Goal: Complete application form: Complete application form

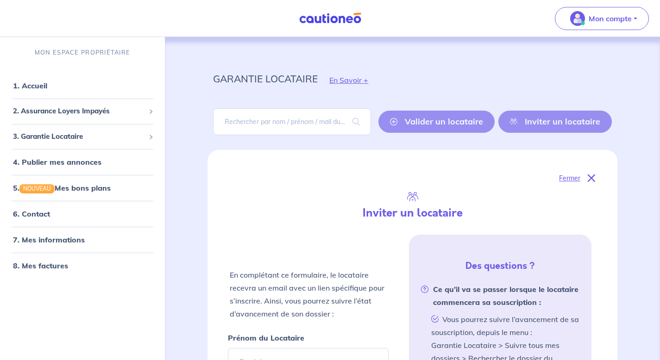
select select "FR"
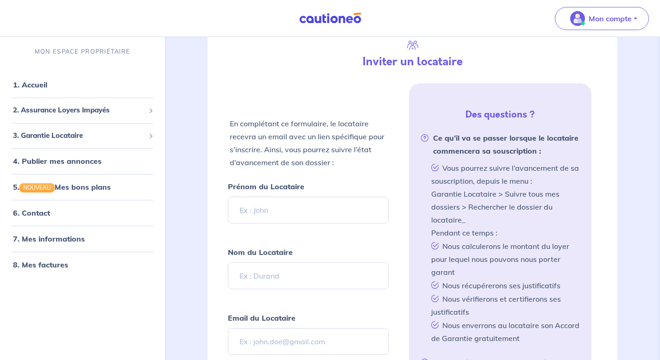
scroll to position [154, 0]
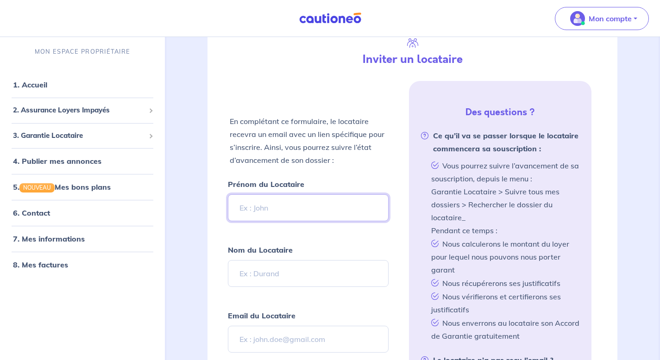
click at [267, 202] on input "Prénom du Locataire" at bounding box center [308, 208] width 160 height 27
click at [216, 252] on div "Fermer Inviter un locataire En complétant ce formulaire, le locataire recevra u…" at bounding box center [412, 278] width 410 height 564
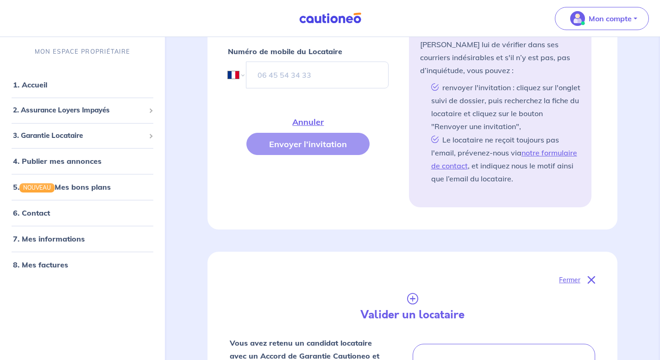
scroll to position [487, 0]
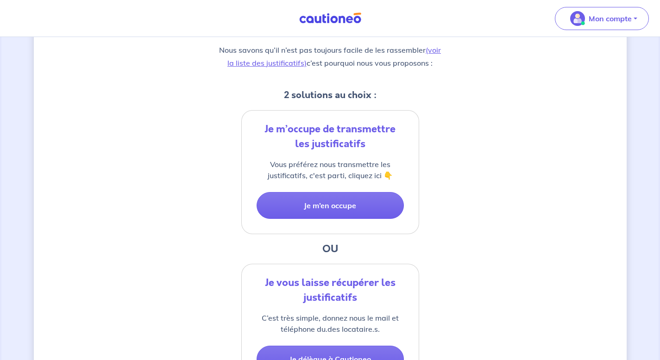
scroll to position [267, 0]
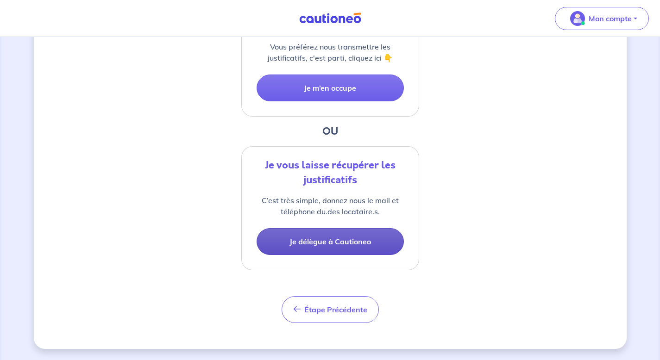
click at [278, 238] on button "Je délègue à Cautioneo" at bounding box center [330, 241] width 147 height 27
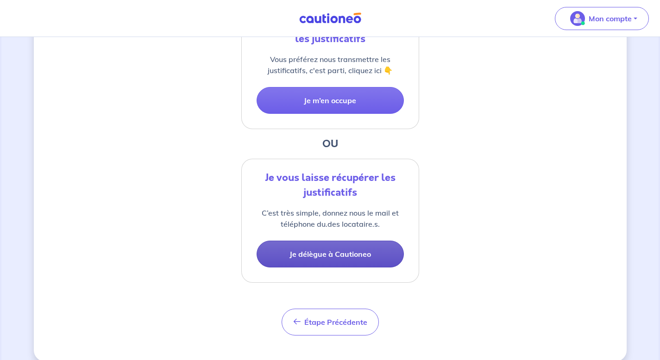
select select "FR"
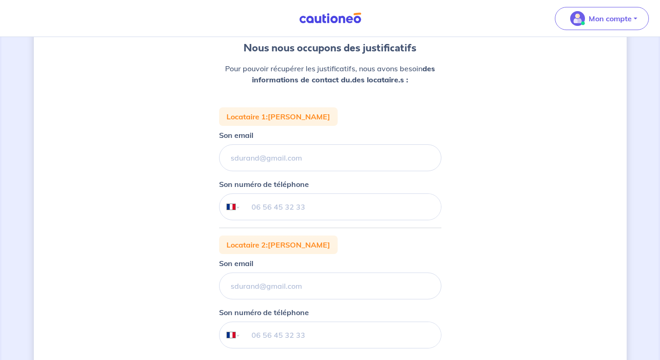
scroll to position [90, 0]
click at [264, 157] on input "Son email" at bounding box center [330, 157] width 222 height 27
click at [161, 167] on div "1 2 3 Justificatifs locataire Informations paiement Confirmation d'envoi Nous n…" at bounding box center [330, 235] width 593 height 555
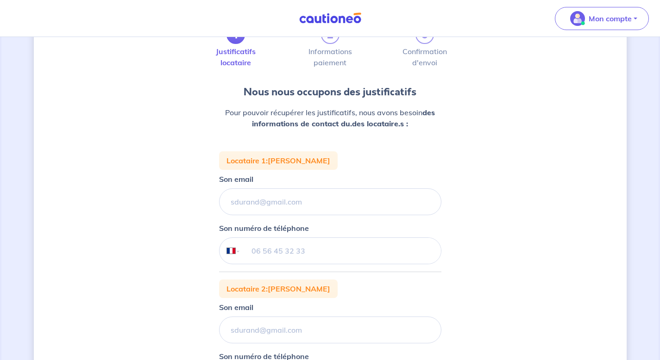
scroll to position [85, 0]
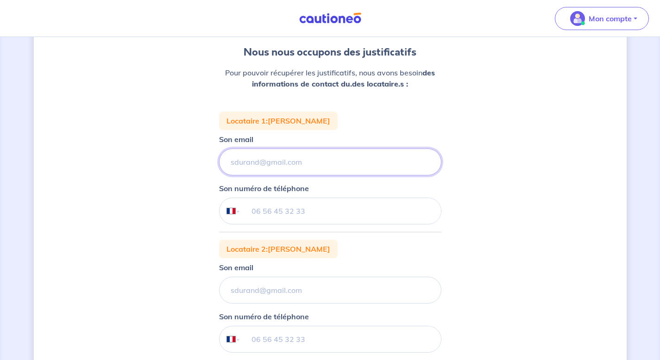
click at [252, 165] on input "Son email" at bounding box center [330, 162] width 222 height 27
paste input "[PERSON_NAME]@orange .fr"
type input "[PERSON_NAME]@orange .fr"
click at [289, 212] on input "tel" at bounding box center [340, 211] width 200 height 26
click at [240, 292] on input "Son email" at bounding box center [330, 290] width 222 height 27
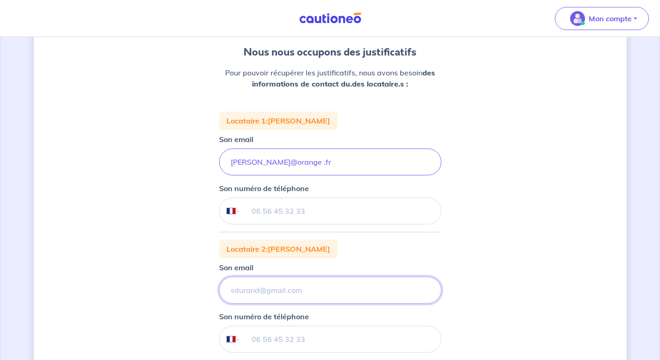
click at [255, 292] on input "Son email" at bounding box center [330, 290] width 222 height 27
paste input "[EMAIL_ADDRESS][PERSON_NAME][DOMAIN_NAME]"
type input "[EMAIL_ADDRESS][PERSON_NAME][DOMAIN_NAME]"
click at [260, 339] on input "tel" at bounding box center [340, 340] width 200 height 26
